Goal: Task Accomplishment & Management: Manage account settings

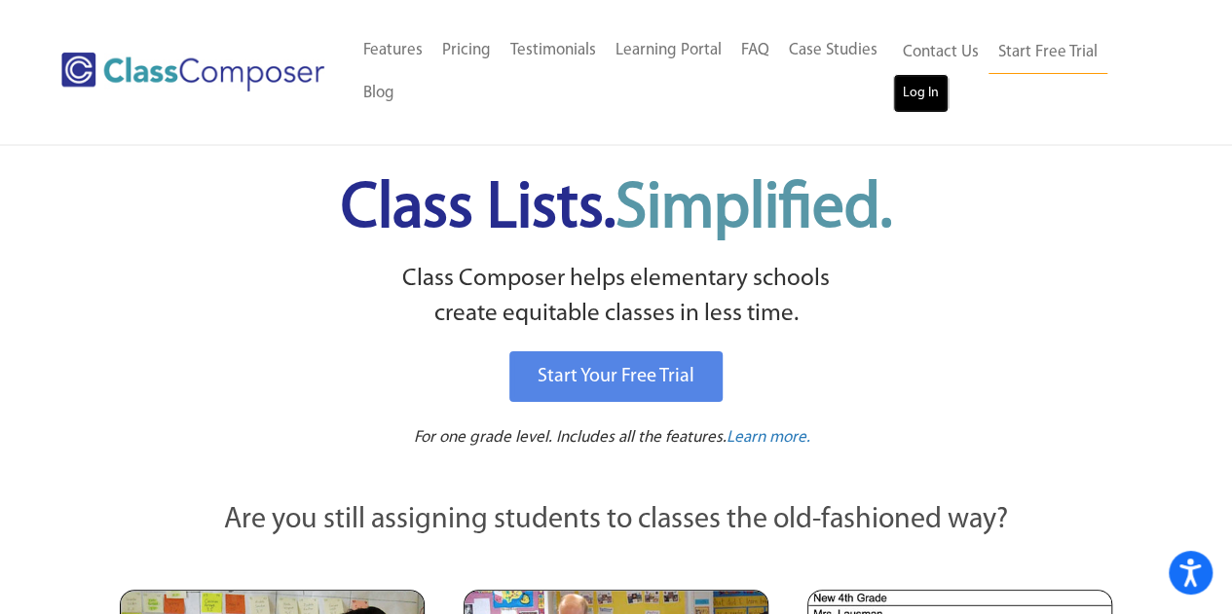
click at [922, 96] on link "Log In" at bounding box center [920, 93] width 55 height 39
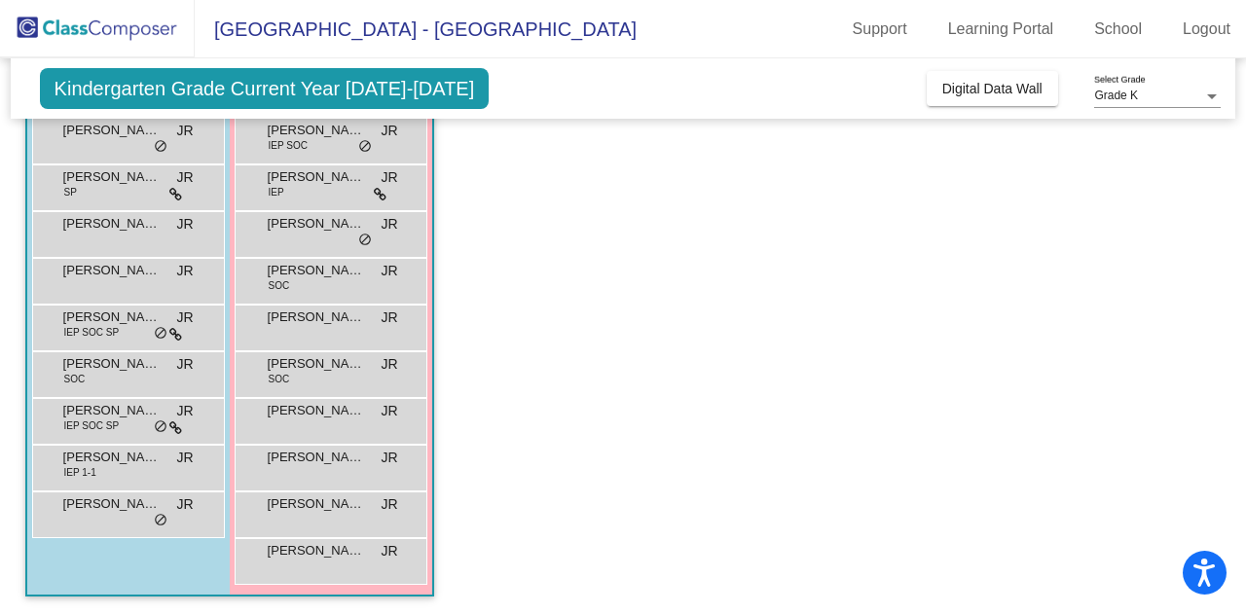
scroll to position [241, 0]
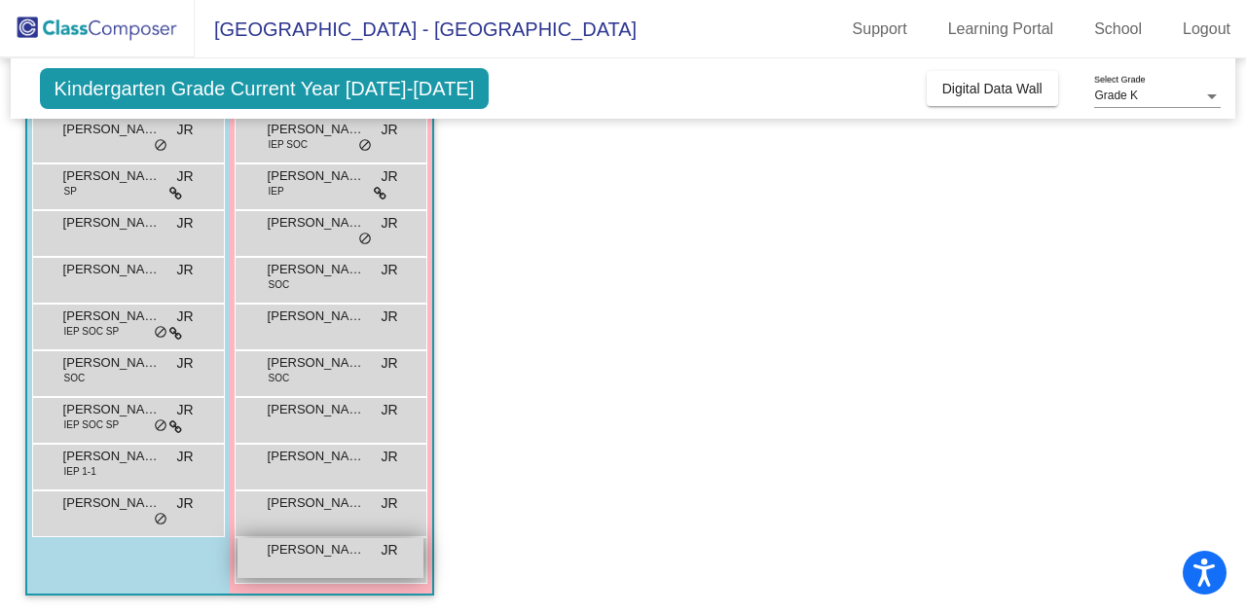
click at [346, 550] on span "[PERSON_NAME]" at bounding box center [316, 549] width 97 height 19
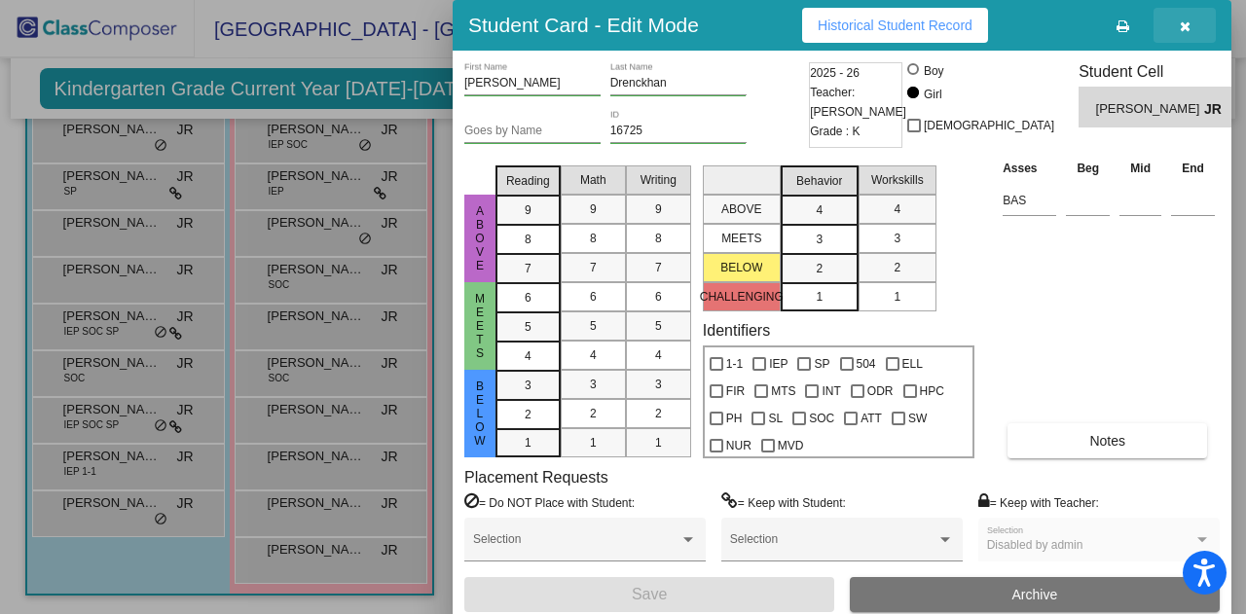
click at [1192, 22] on button "button" at bounding box center [1185, 25] width 62 height 35
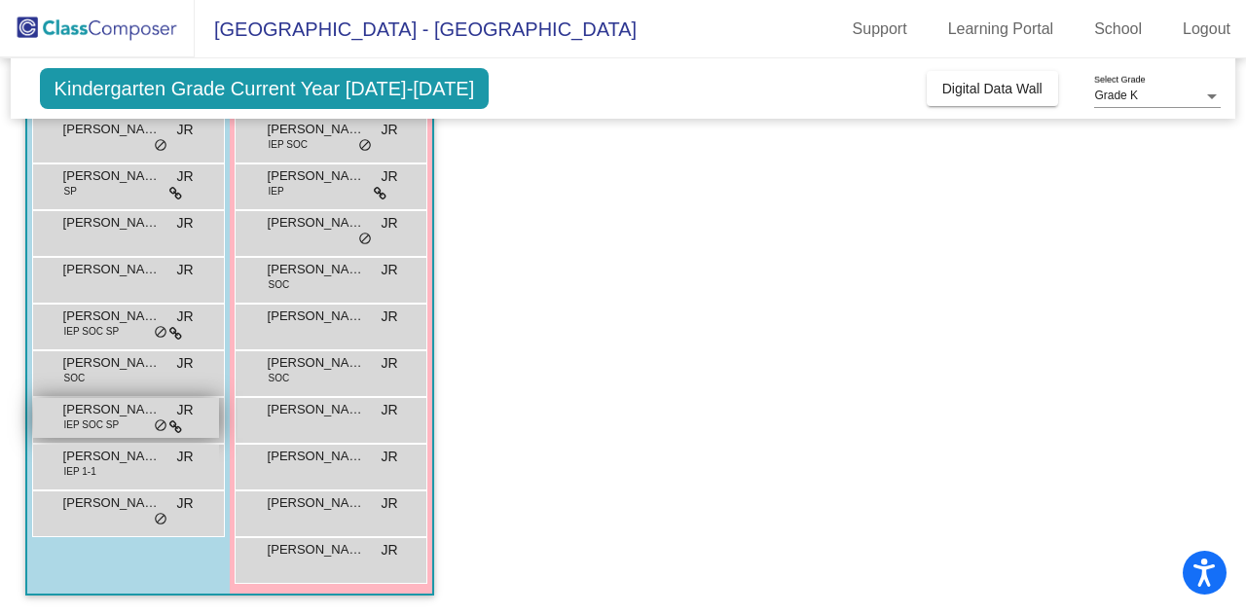
click at [111, 406] on span "[PERSON_NAME]" at bounding box center [111, 409] width 97 height 19
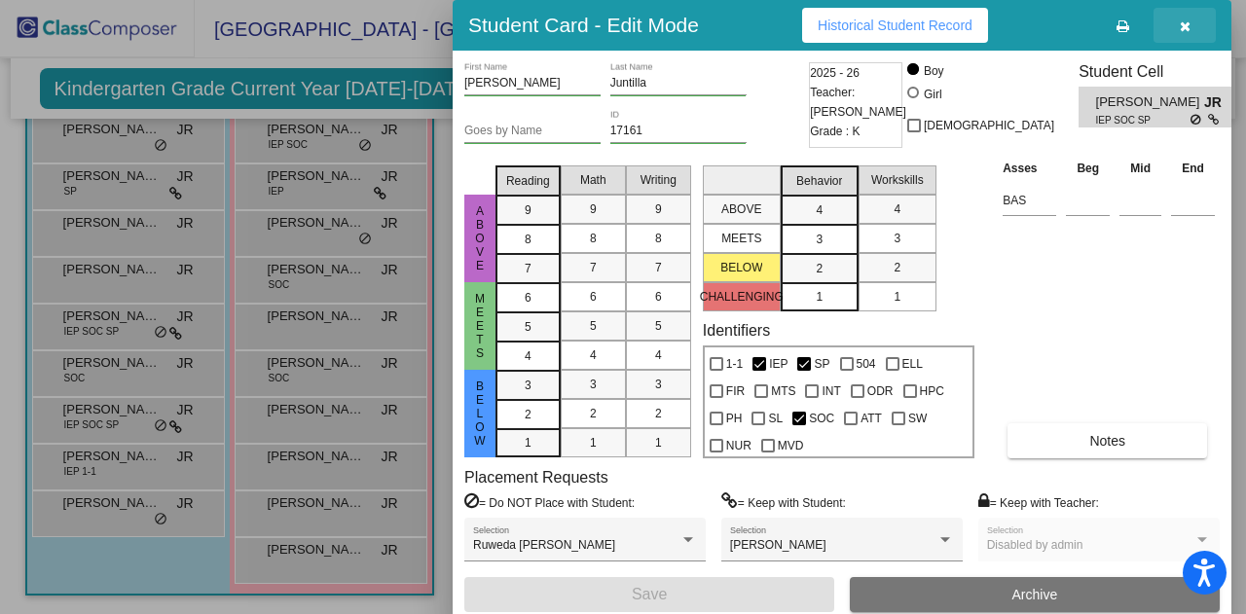
click at [1189, 21] on icon "button" at bounding box center [1185, 26] width 11 height 14
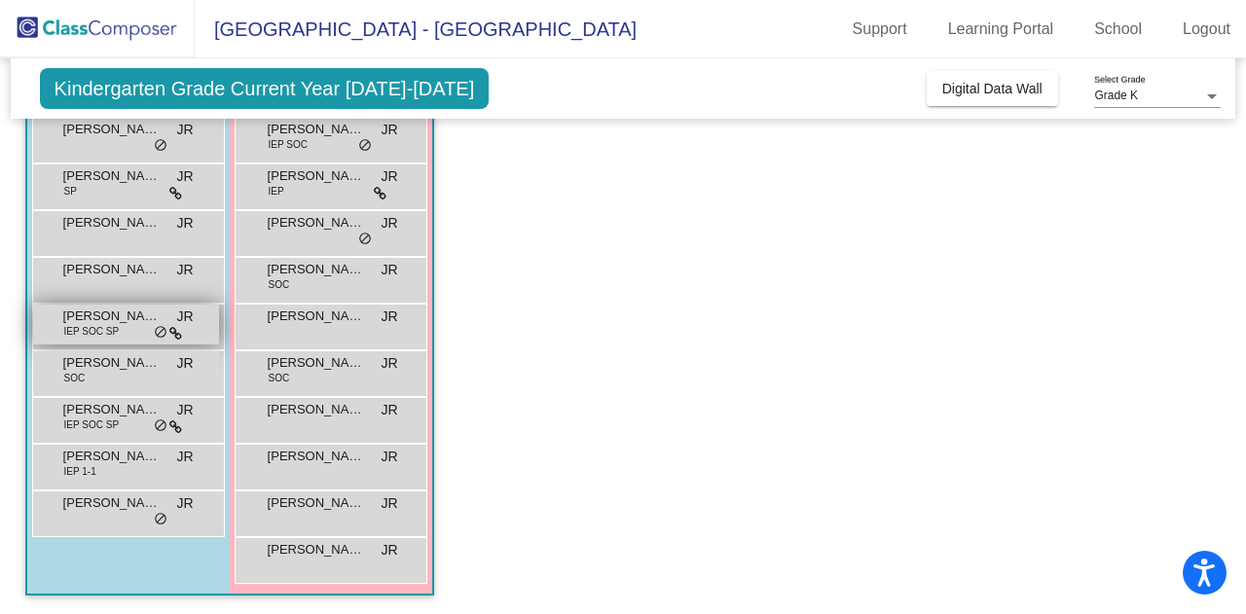
click at [129, 334] on div "[PERSON_NAME] IEP SOC SP JR lock do_not_disturb_alt" at bounding box center [126, 325] width 186 height 40
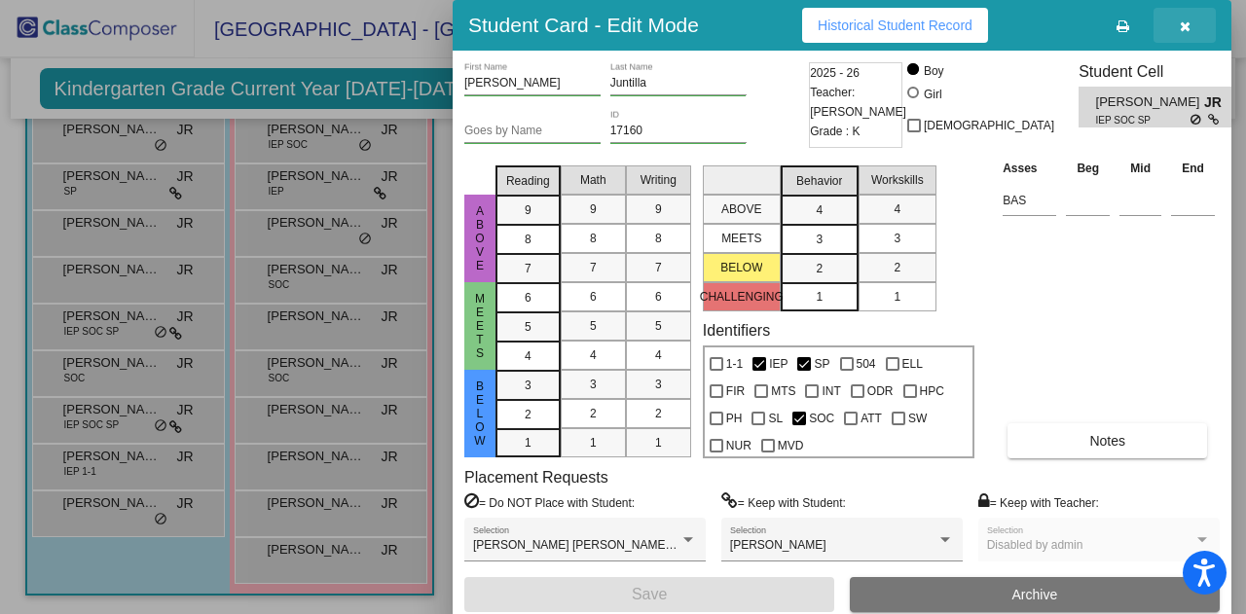
click at [1188, 27] on icon "button" at bounding box center [1185, 26] width 11 height 14
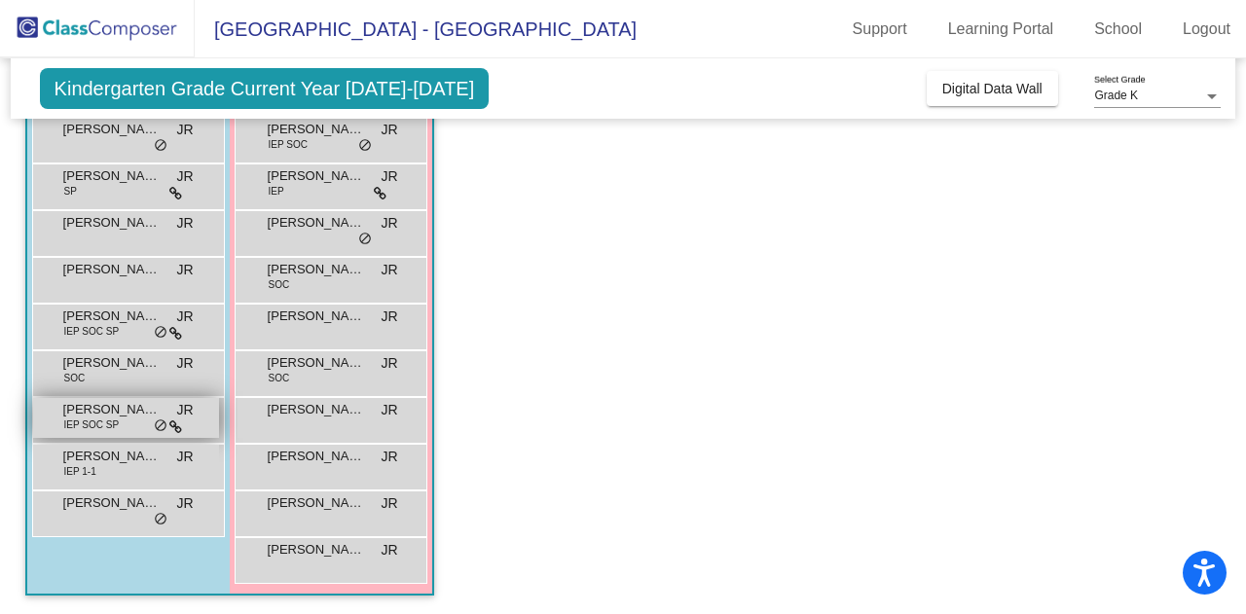
click at [80, 412] on span "[PERSON_NAME]" at bounding box center [111, 409] width 97 height 19
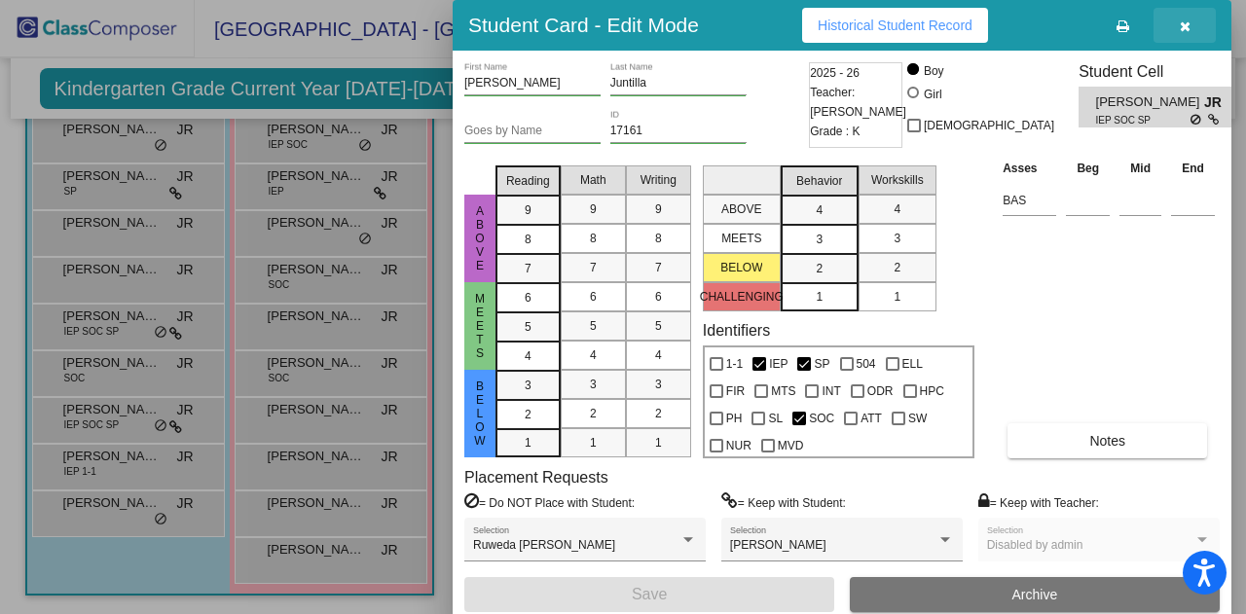
click at [1190, 24] on button "button" at bounding box center [1185, 25] width 62 height 35
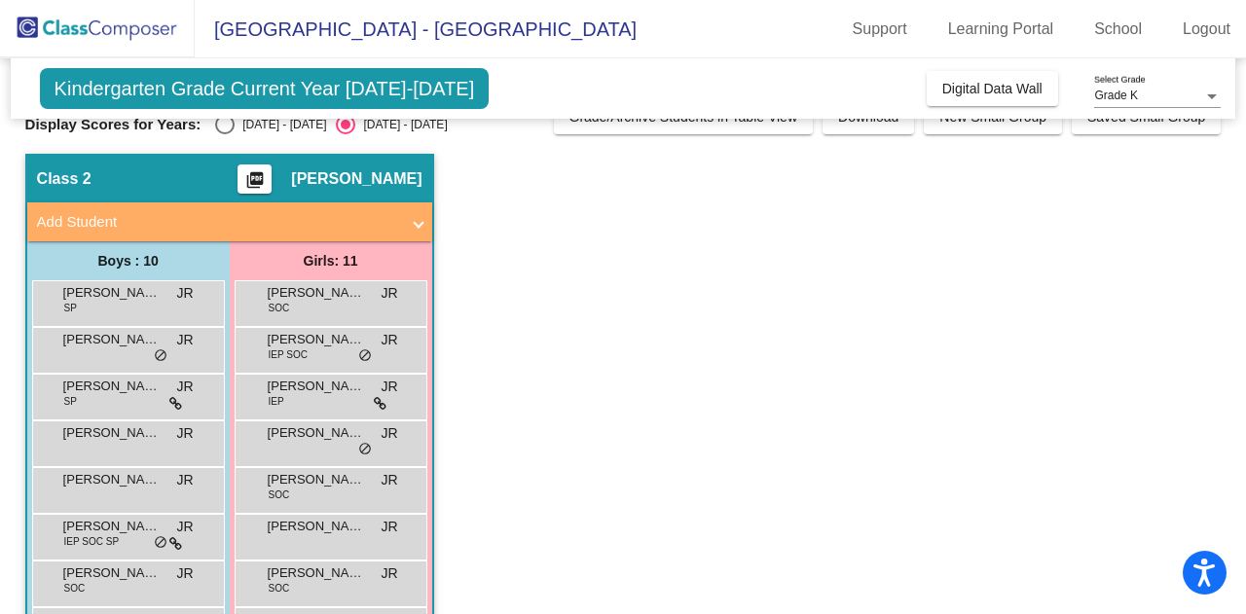
scroll to position [30, 0]
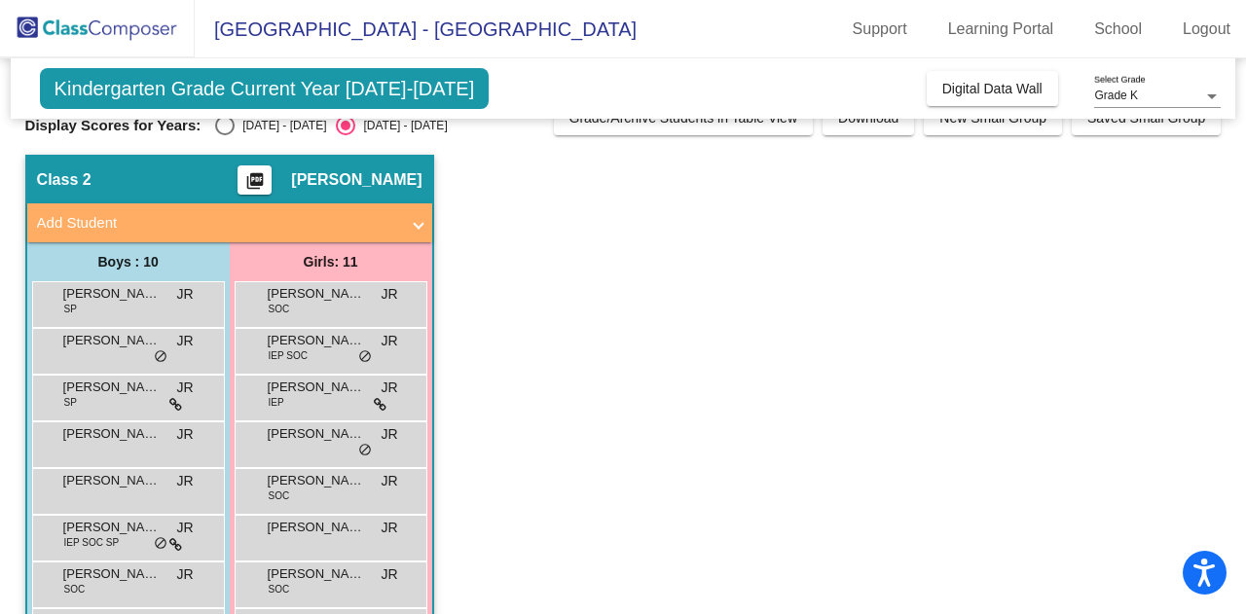
click at [421, 221] on span at bounding box center [419, 223] width 8 height 22
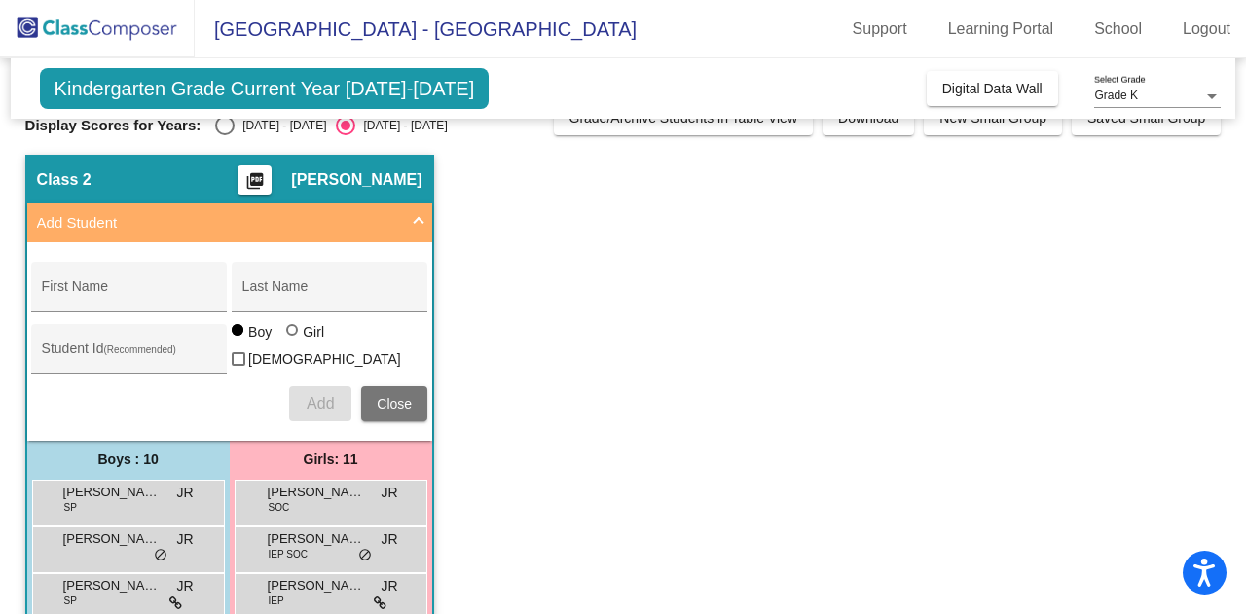
click at [417, 221] on span at bounding box center [419, 223] width 8 height 22
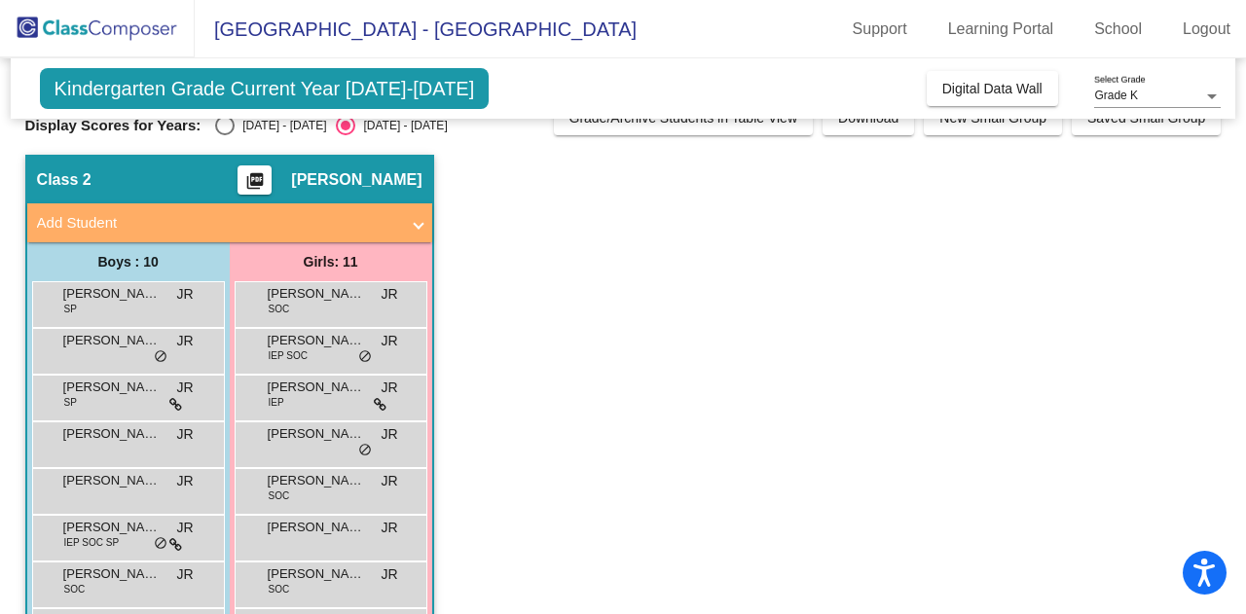
click at [411, 223] on span "Add Student" at bounding box center [226, 223] width 378 height 22
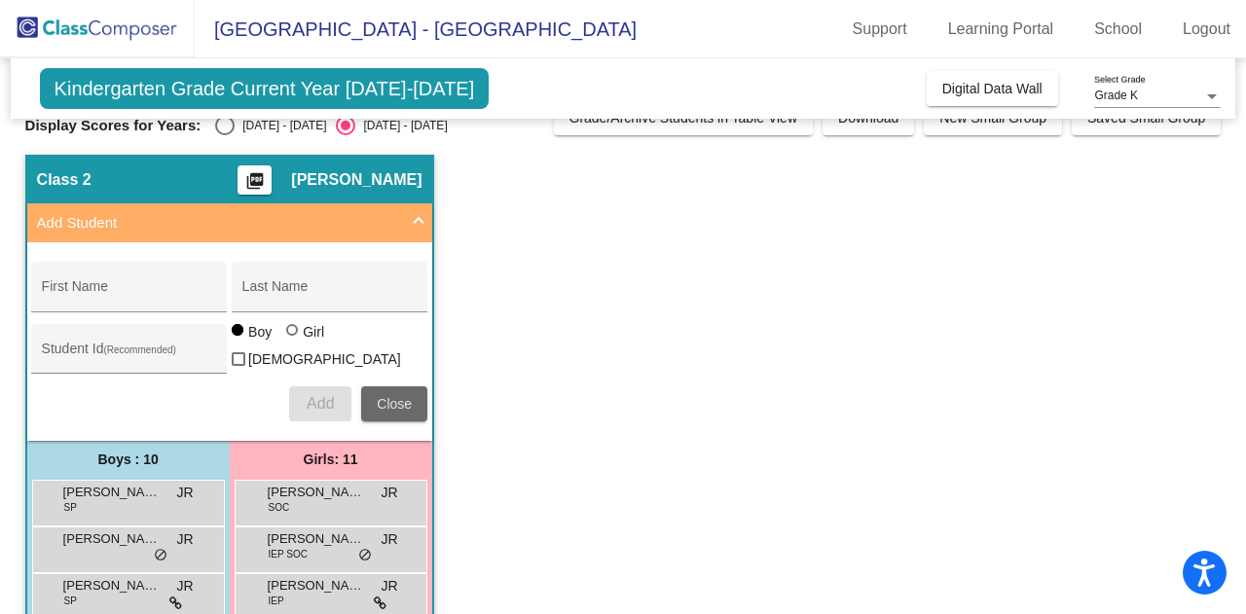
click at [403, 400] on span "Close" at bounding box center [394, 404] width 35 height 16
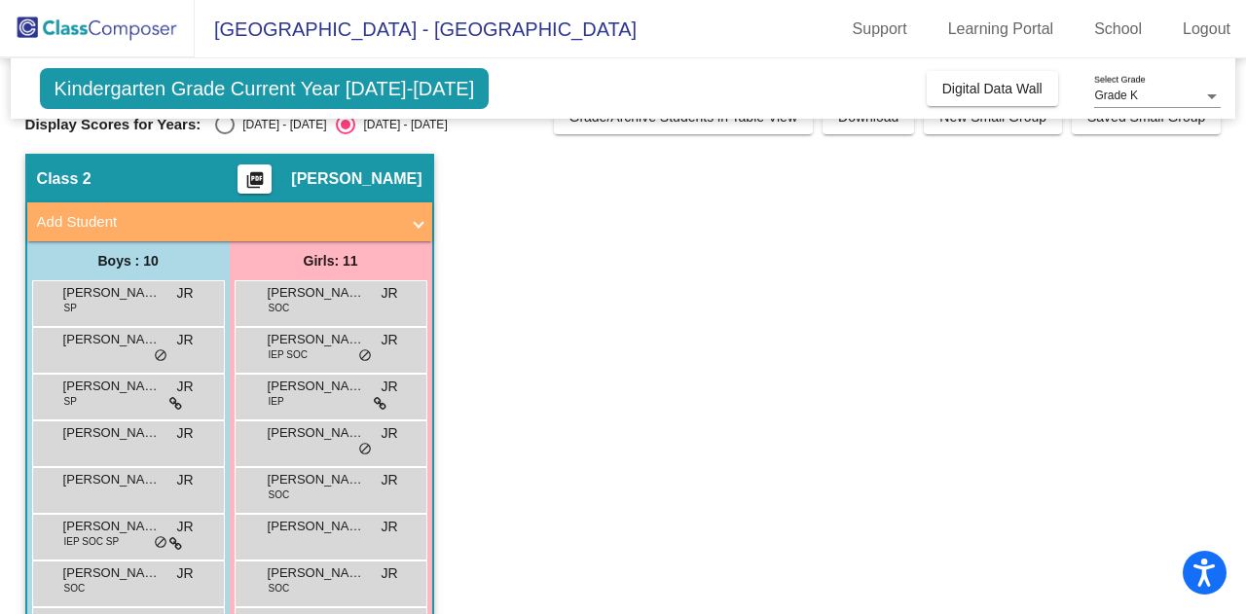
scroll to position [0, 0]
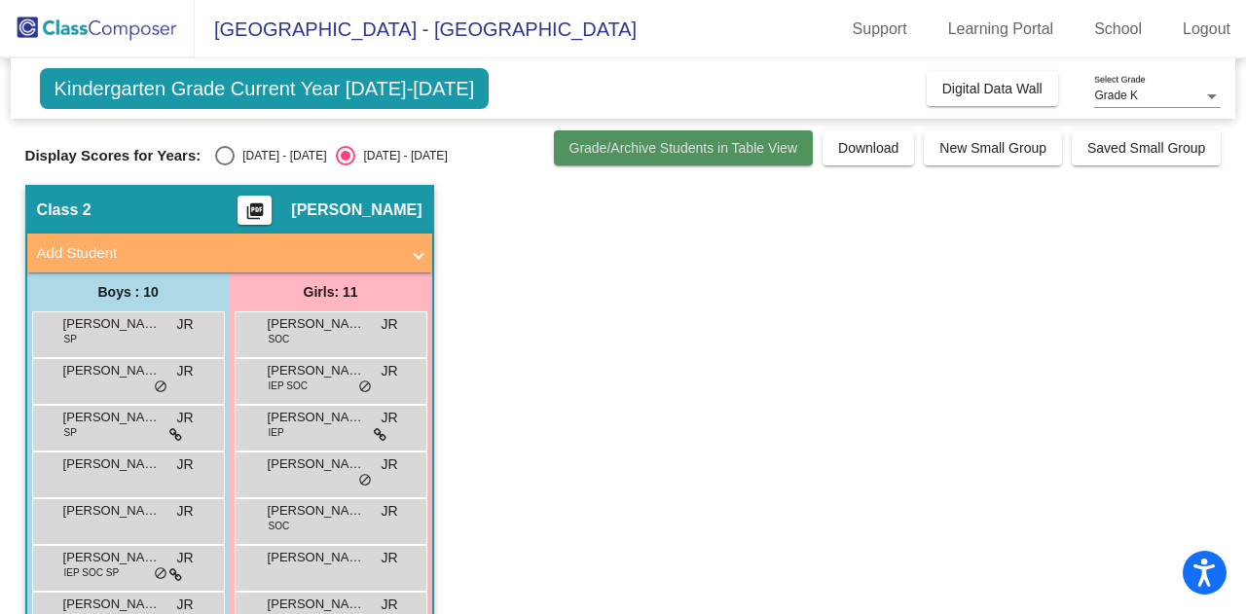
click at [652, 149] on span "Grade/Archive Students in Table View" at bounding box center [684, 148] width 229 height 16
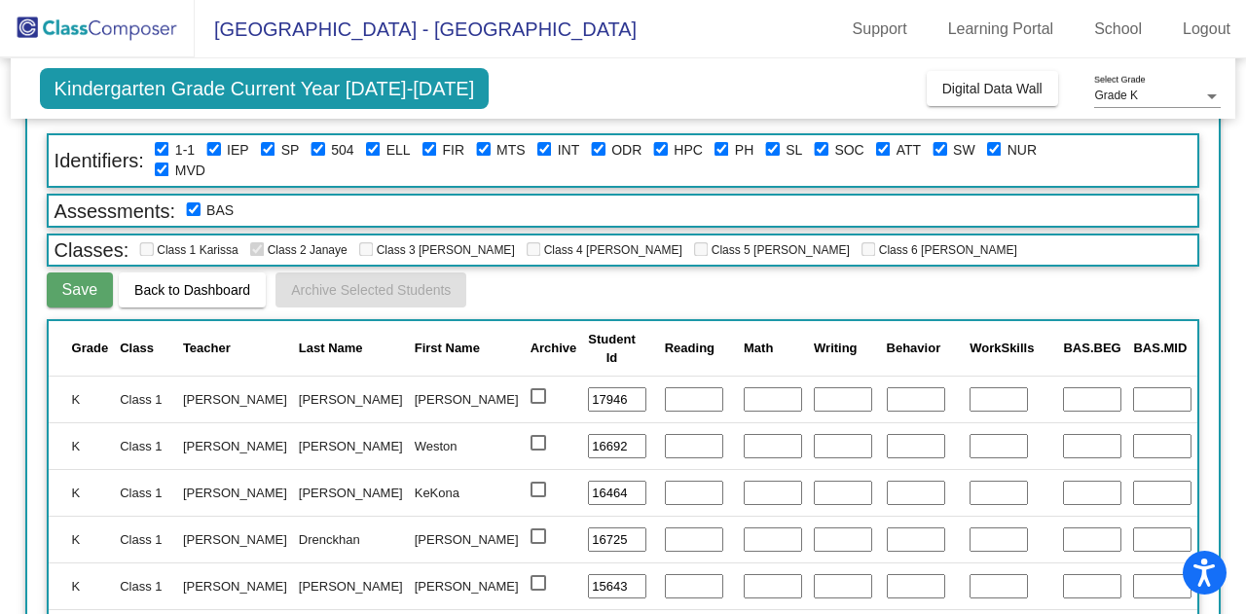
scroll to position [98, 0]
click at [228, 281] on span "Back to Dashboard" at bounding box center [192, 289] width 116 height 16
